Goal: Task Accomplishment & Management: Use online tool/utility

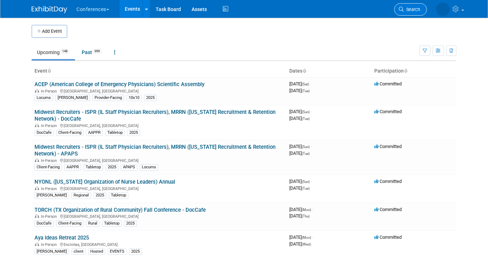
click at [408, 7] on span "Search" at bounding box center [412, 9] width 16 height 5
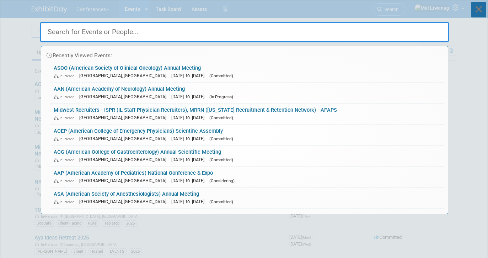
click at [483, 7] on icon at bounding box center [479, 10] width 15 height 16
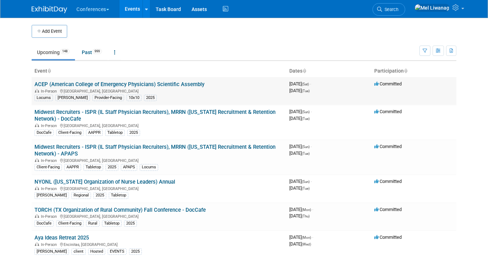
click at [69, 88] on div "In-Person [GEOGRAPHIC_DATA], [GEOGRAPHIC_DATA]" at bounding box center [159, 91] width 249 height 6
click at [83, 83] on link "ACEP (American College of Emergency Physicians) Scientific Assembly" at bounding box center [120, 84] width 170 height 6
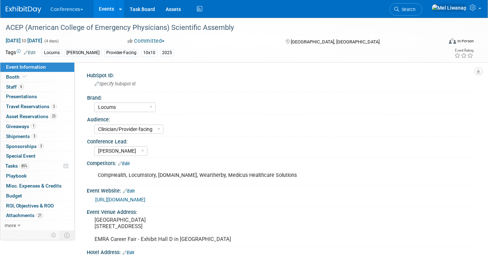
select select "Locums"
select select "Clinician/Provider-facing"
select select "[PERSON_NAME]"
click at [58, 82] on link "6 Staff 6" at bounding box center [37, 87] width 74 height 10
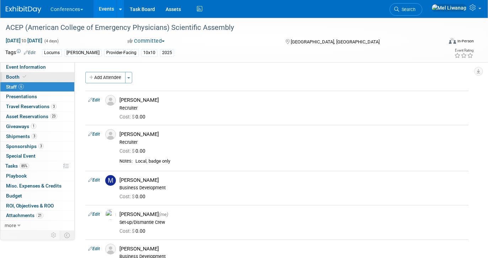
click at [56, 76] on link "Booth" at bounding box center [37, 77] width 74 height 10
select select "10'x10'"
select select "Yes"
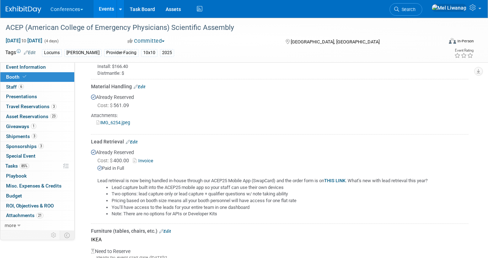
scroll to position [476, 0]
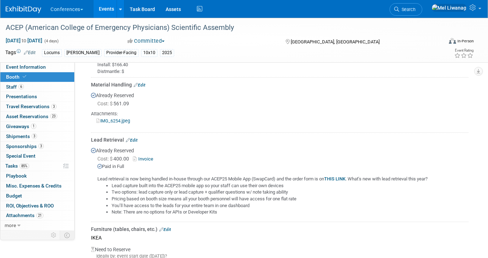
click at [148, 200] on li "Pricing based on booth size means all your booth personnel will have access for…" at bounding box center [290, 199] width 357 height 7
click at [47, 169] on link "85% Tasks 85%" at bounding box center [37, 166] width 74 height 10
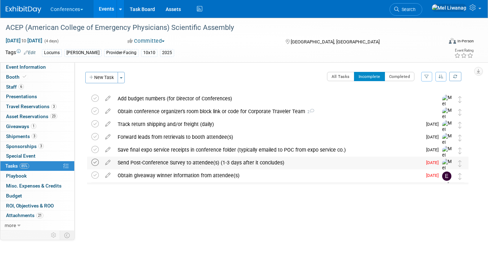
click at [94, 162] on icon at bounding box center [94, 162] width 7 height 7
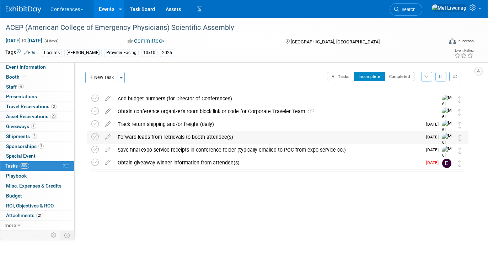
click at [169, 138] on div "Forward leads from retrievals to booth attendee(s)" at bounding box center [268, 137] width 308 height 12
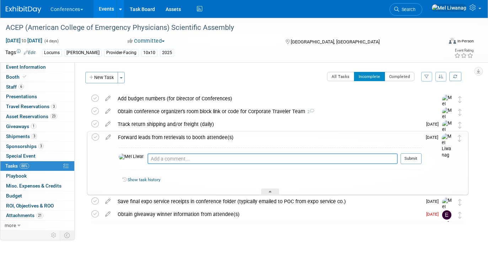
click at [169, 156] on textarea at bounding box center [273, 158] width 250 height 11
type textarea "09/09: Requested list from conference app organizer"
click at [413, 154] on button "Submit" at bounding box center [411, 158] width 21 height 11
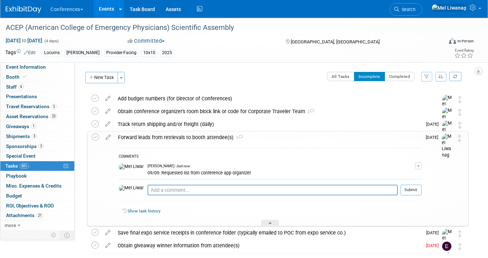
click at [405, 155] on div "COMMENTS" at bounding box center [270, 156] width 303 height 7
click at [186, 242] on div "Obtain giveaway winner information from attendee(s)" at bounding box center [268, 245] width 308 height 12
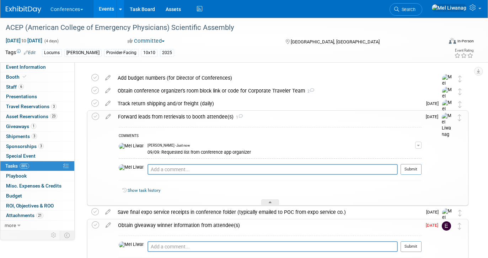
scroll to position [28, 0]
